Goal: Information Seeking & Learning: Learn about a topic

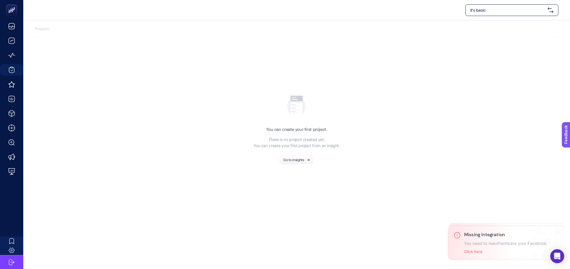
click at [506, 11] on span "it's basic" at bounding box center [507, 10] width 75 height 6
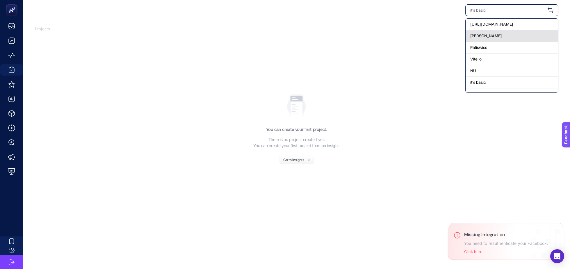
click at [492, 42] on div "[PERSON_NAME]" at bounding box center [512, 48] width 92 height 12
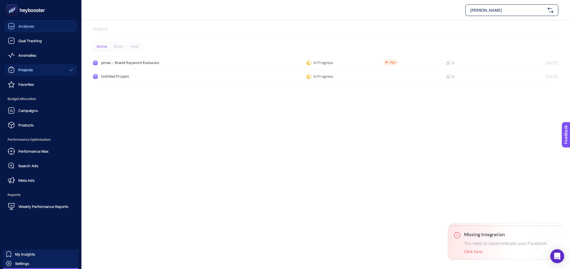
click at [36, 32] on link "Analyses" at bounding box center [41, 26] width 72 height 12
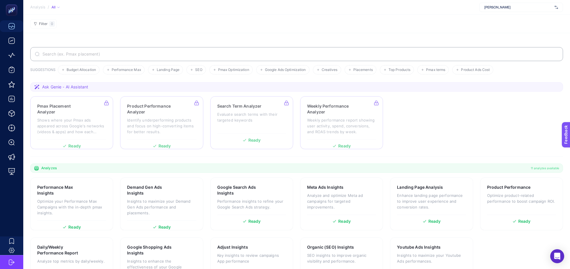
scroll to position [28, 0]
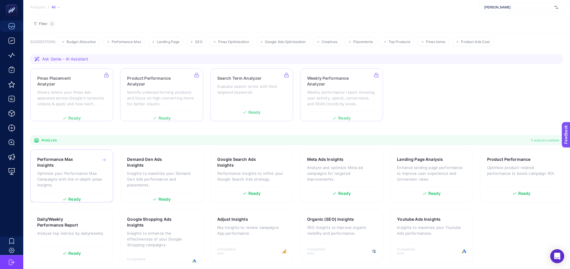
click at [73, 177] on p "Optimize your Performance Max Campaigns with the in-depth pmax insights." at bounding box center [71, 178] width 69 height 17
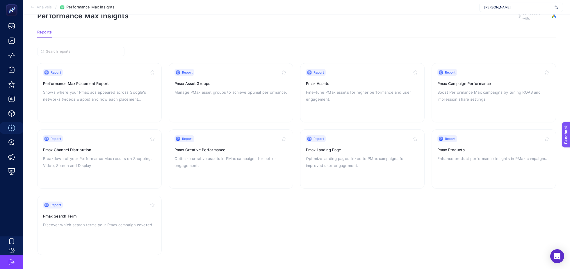
scroll to position [16, 0]
click at [120, 159] on p "Breakdown of your Performance Max results on Shopping, Video, Search and Display" at bounding box center [99, 163] width 113 height 14
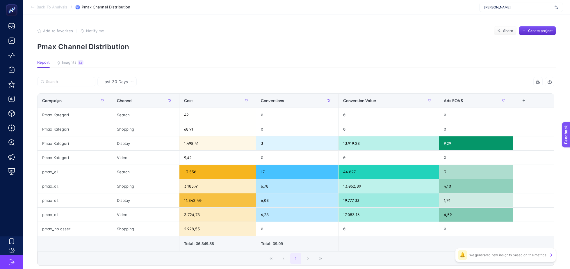
click at [210, 71] on article "Add to favorites false Notify me Share Create project Pmax Channel Distribution…" at bounding box center [296, 164] width 547 height 298
